Goal: Information Seeking & Learning: Learn about a topic

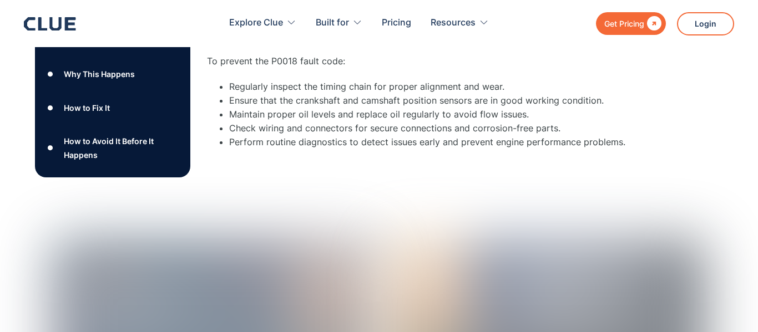
scroll to position [681, 0]
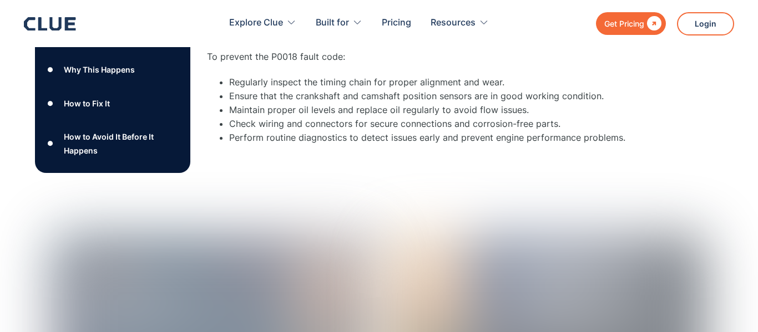
click at [516, 89] on li "Ensure that the crankshaft and camshaft position sensors are in good working co…" at bounding box center [440, 96] width 422 height 14
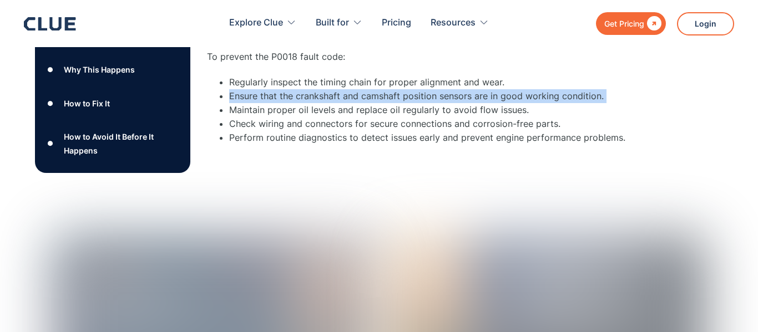
click at [516, 89] on li "Ensure that the crankshaft and camshaft position sensors are in good working co…" at bounding box center [440, 96] width 422 height 14
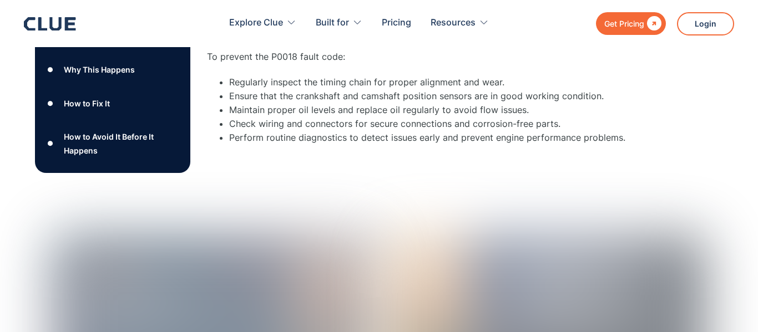
click at [462, 67] on div "How to Avoid It Before It Happens To prevent the P0018 fault code: Regularly in…" at bounding box center [429, 83] width 444 height 124
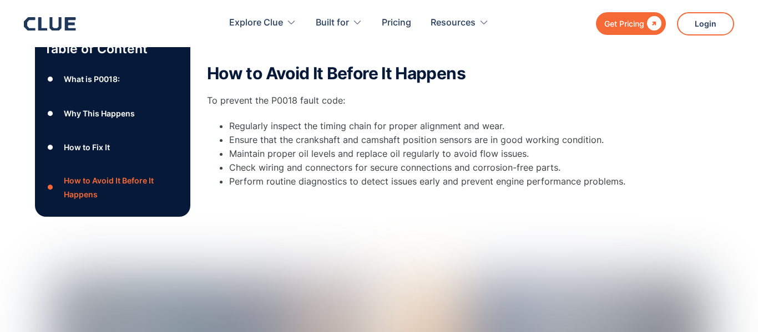
scroll to position [630, 0]
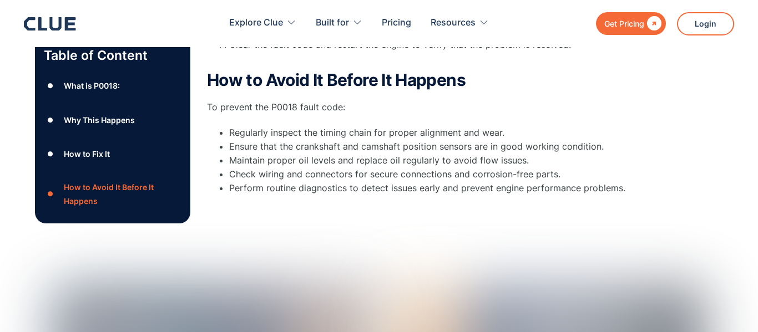
click at [397, 141] on li "Ensure that the crankshaft and camshaft position sensors are in good working co…" at bounding box center [440, 147] width 422 height 14
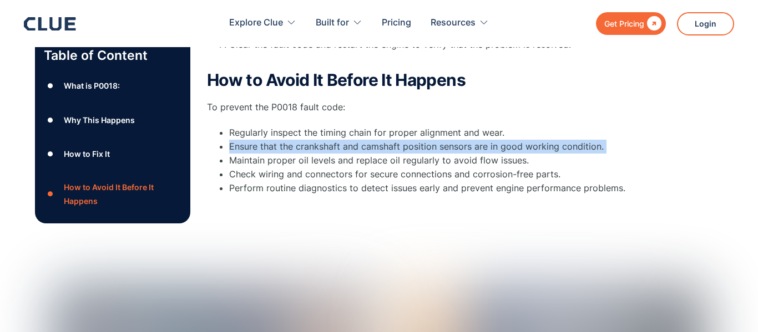
click at [393, 134] on li "Regularly inspect the timing chain for proper alignment and wear." at bounding box center [440, 133] width 422 height 14
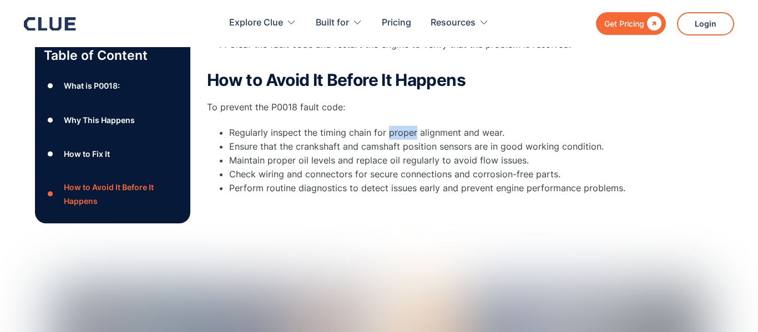
click at [393, 134] on li "Regularly inspect the timing chain for proper alignment and wear." at bounding box center [440, 133] width 422 height 14
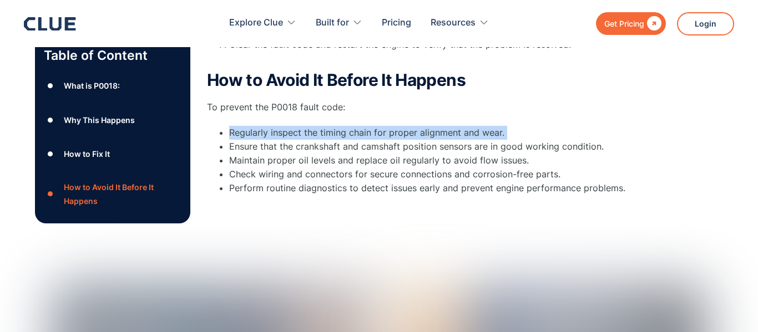
click at [393, 134] on li "Regularly inspect the timing chain for proper alignment and wear." at bounding box center [440, 133] width 422 height 14
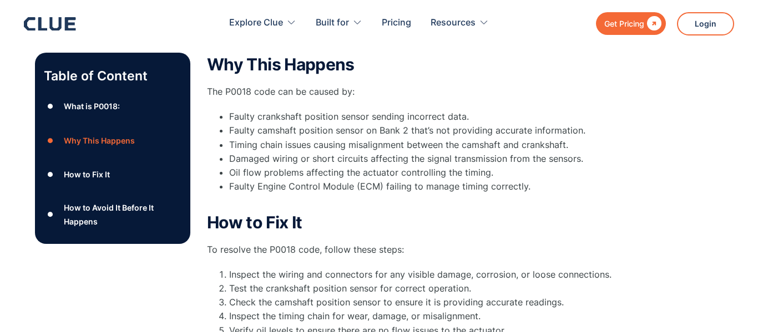
scroll to position [0, 0]
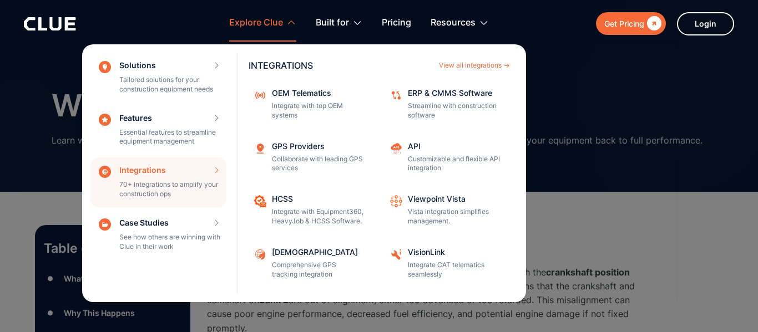
click at [224, 184] on div "Integrations 70+ integrations to amplify your construction ops INTEGRATIONS Vie…" at bounding box center [158, 183] width 136 height 50
click at [549, 76] on div "Solutions Tailored solutions for your construction equipment needs SOLUTIONS Vi…" at bounding box center [379, 173] width 594 height 258
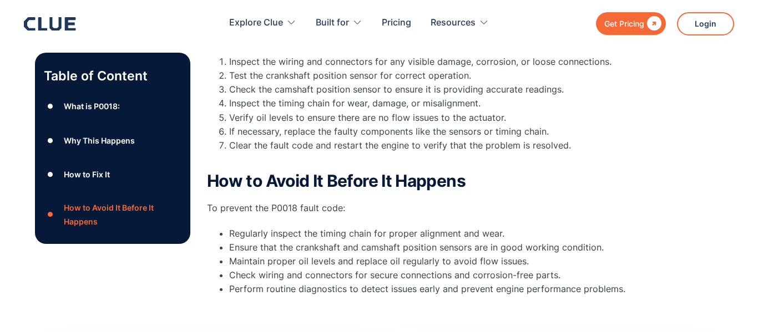
scroll to position [550, 0]
